Goal: Obtain resource: Download file/media

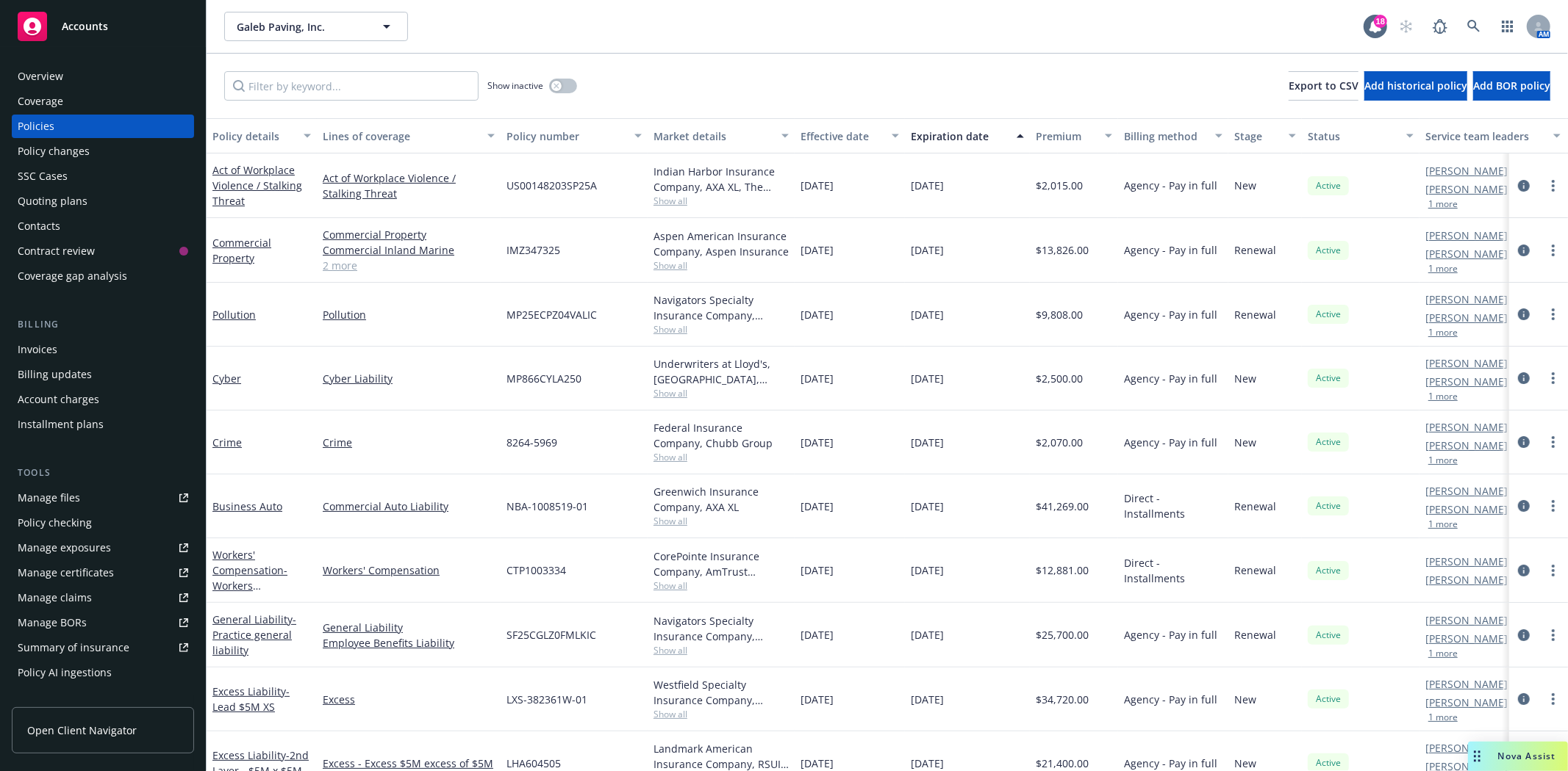
click at [63, 20] on span "Accounts" at bounding box center [84, 26] width 46 height 12
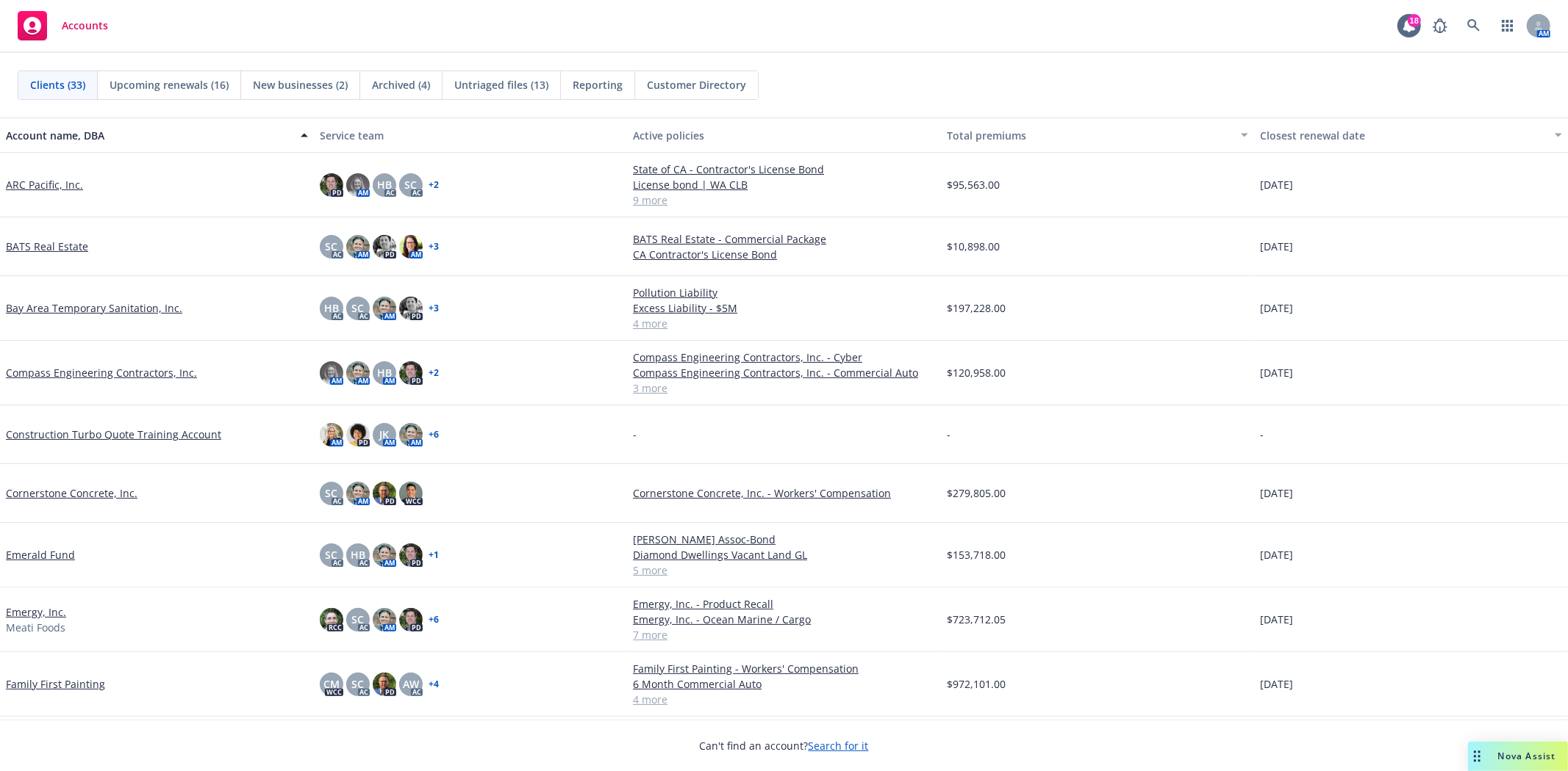
click at [287, 83] on span "New businesses (2)" at bounding box center [300, 85] width 94 height 16
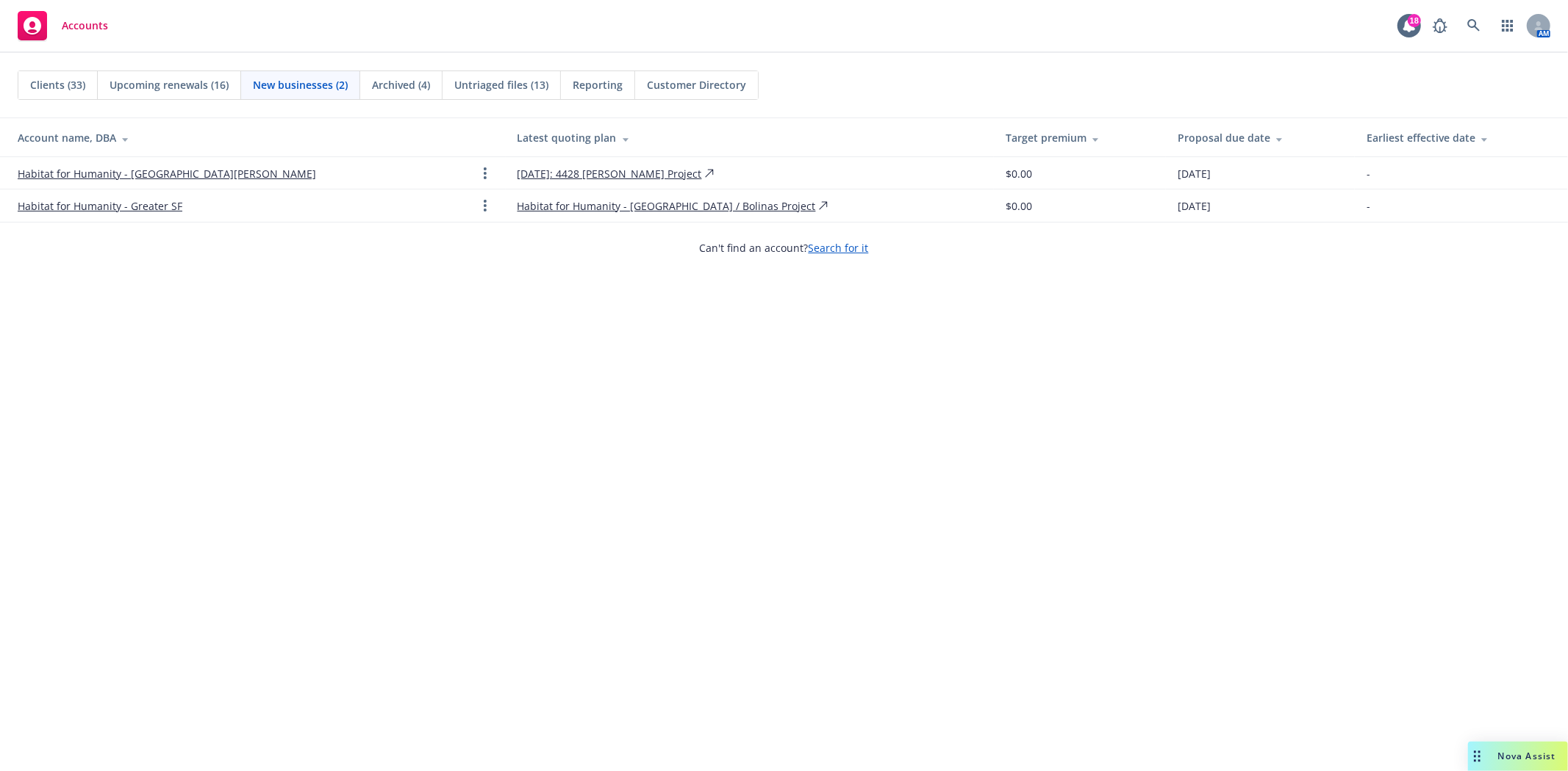
click at [172, 167] on link "Habitat for Humanity - [GEOGRAPHIC_DATA][PERSON_NAME]" at bounding box center [166, 174] width 298 height 16
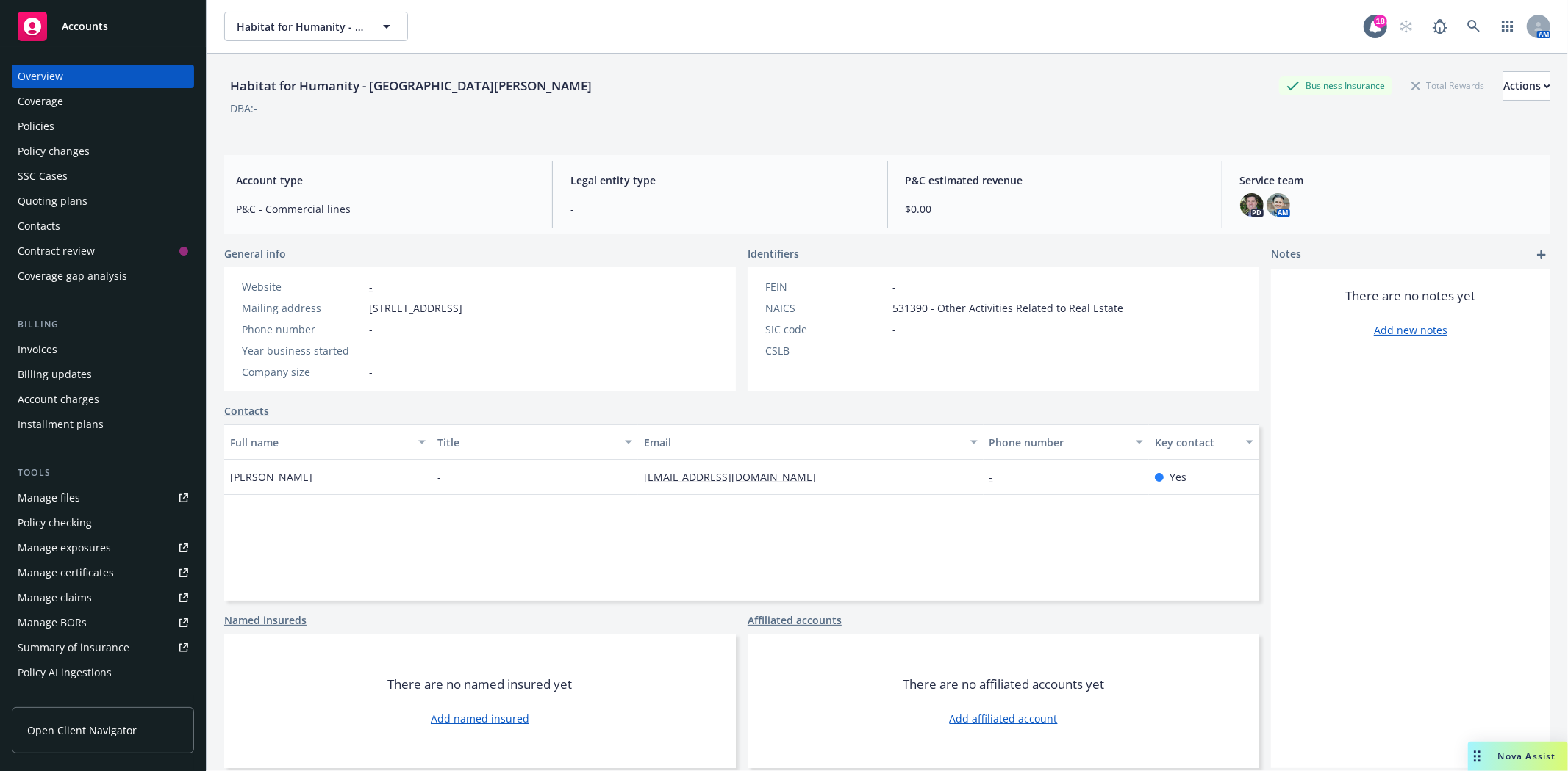
click at [130, 194] on div "Quoting plans" at bounding box center [102, 201] width 171 height 24
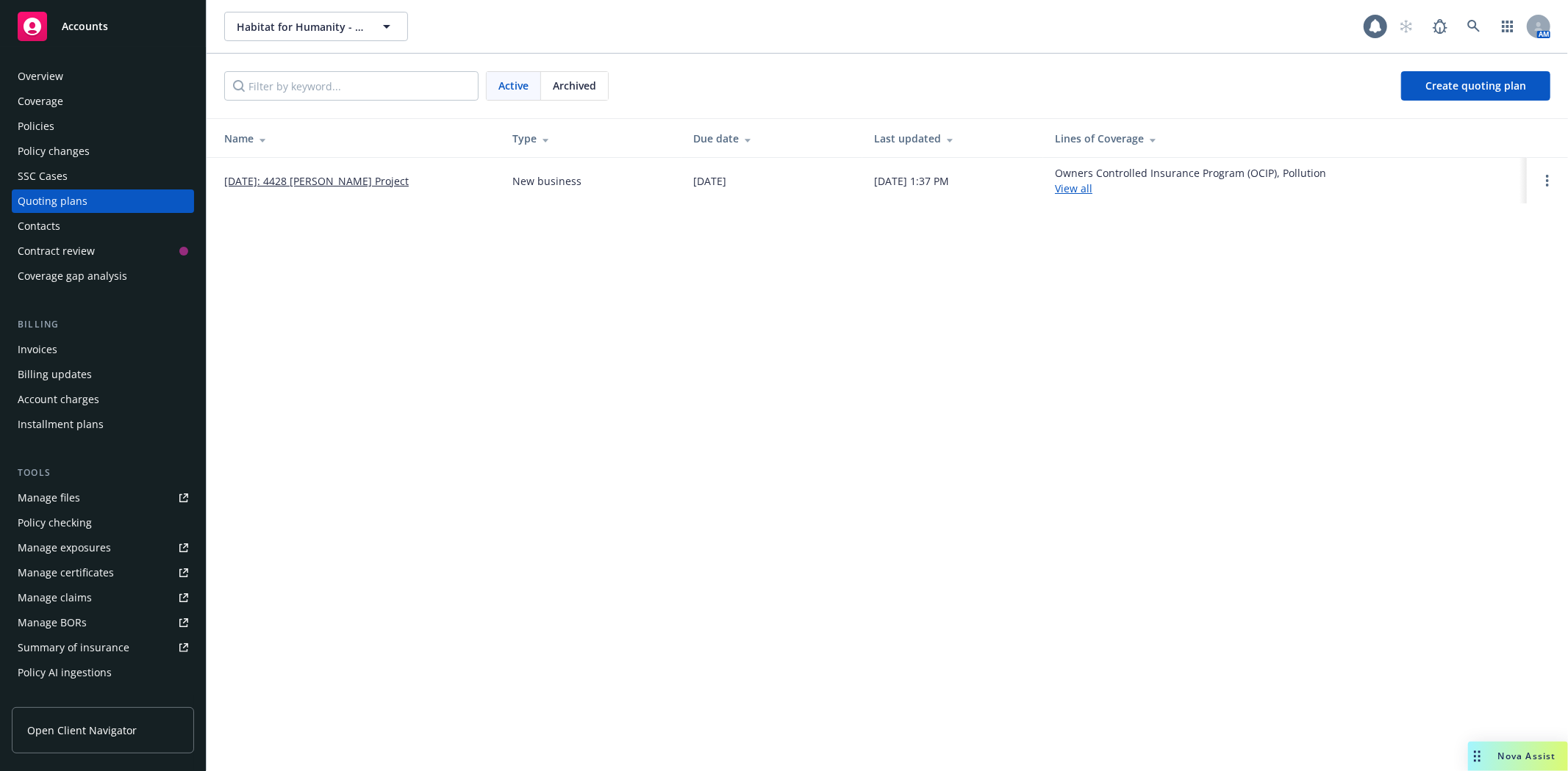
click at [292, 179] on link "[DATE]: 4428 [PERSON_NAME] Project" at bounding box center [316, 181] width 184 height 16
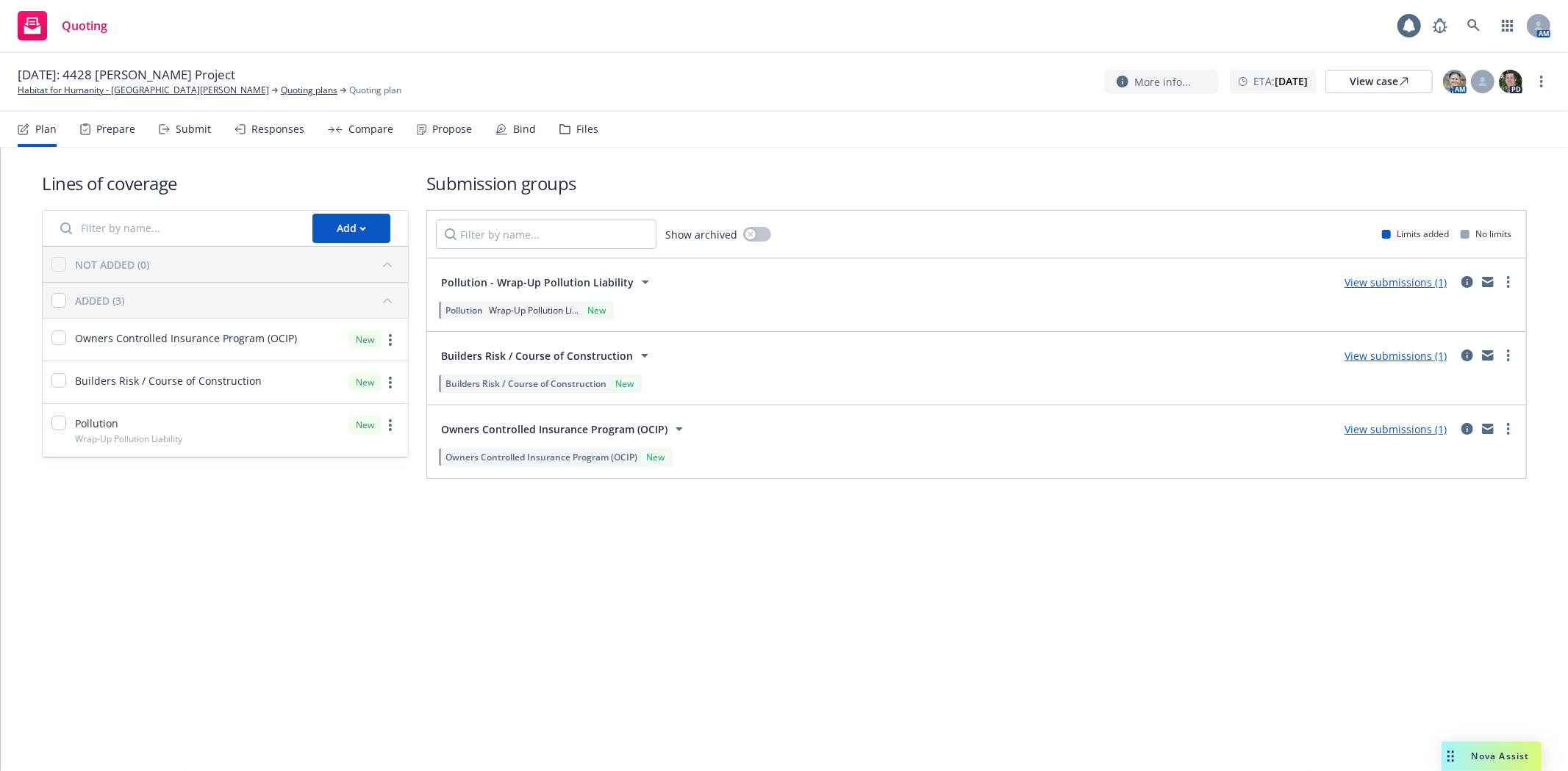
click at [579, 124] on div "Files" at bounding box center [587, 129] width 22 height 12
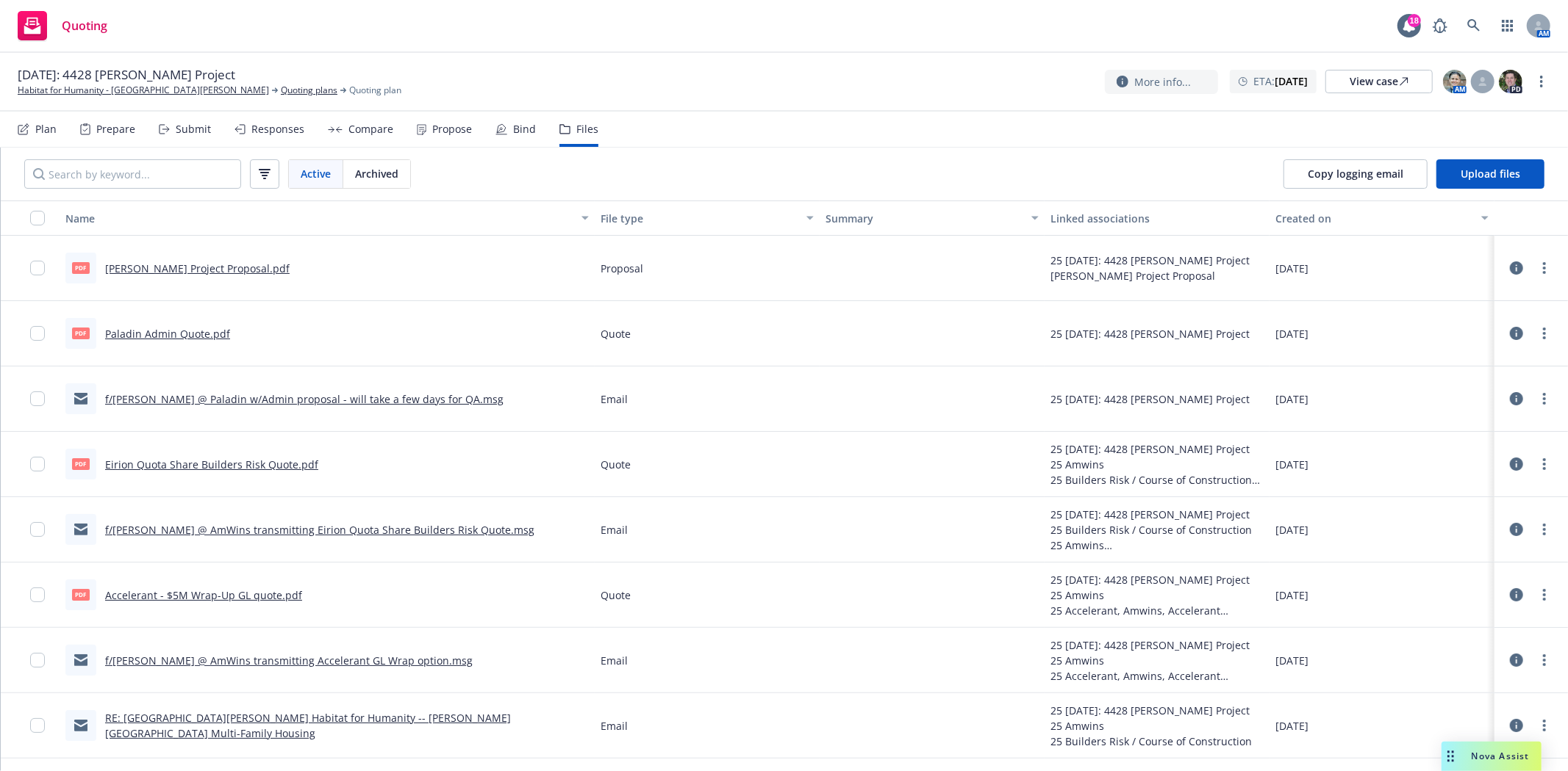
click at [180, 271] on link "Stewart Project Proposal.pdf" at bounding box center [198, 268] width 184 height 14
